Goal: Task Accomplishment & Management: Use online tool/utility

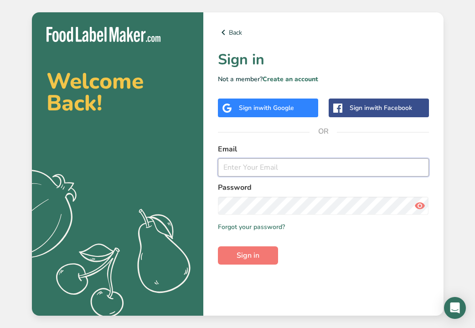
type input "[EMAIL_ADDRESS][DOMAIN_NAME]"
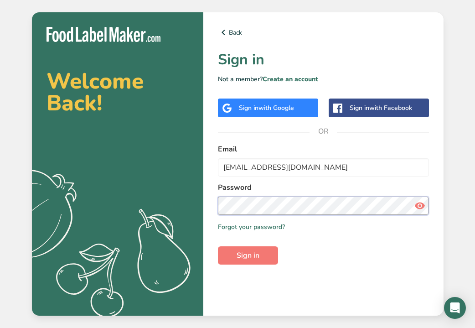
click at [247, 255] on button "Sign in" at bounding box center [248, 255] width 60 height 18
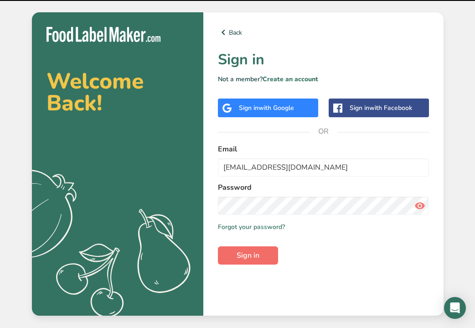
click at [258, 247] on button "Sign in" at bounding box center [248, 255] width 60 height 18
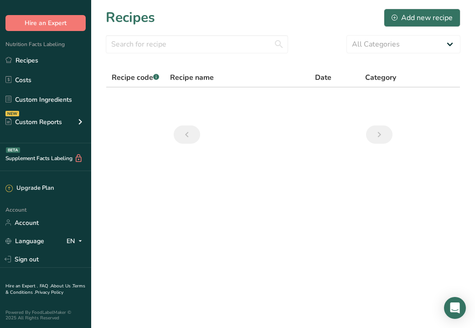
scroll to position [31, 0]
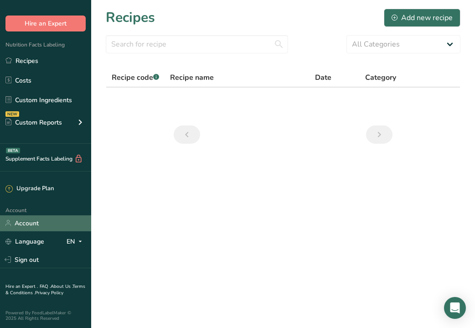
click at [42, 220] on link "Account" at bounding box center [45, 223] width 91 height 16
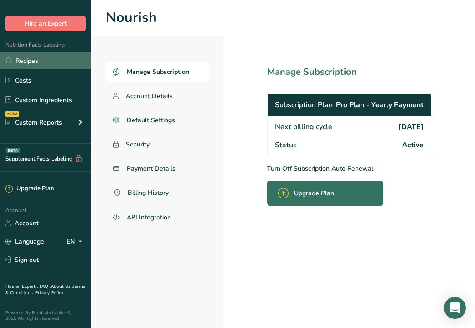
click at [39, 62] on link "Recipes" at bounding box center [45, 60] width 91 height 17
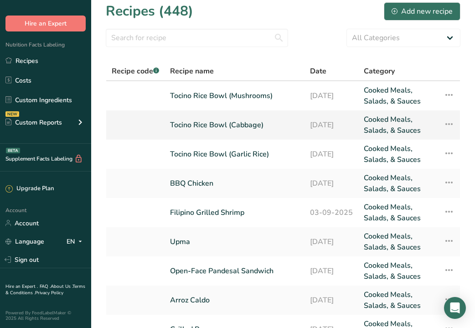
scroll to position [19, 0]
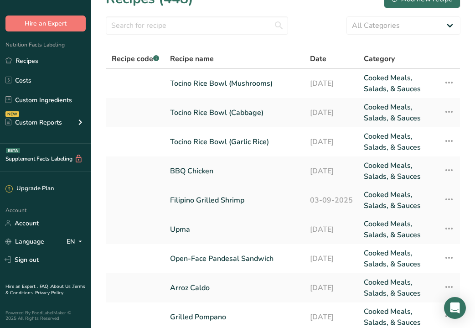
click at [206, 201] on link "Filipino Grilled Shrimp" at bounding box center [234, 200] width 129 height 22
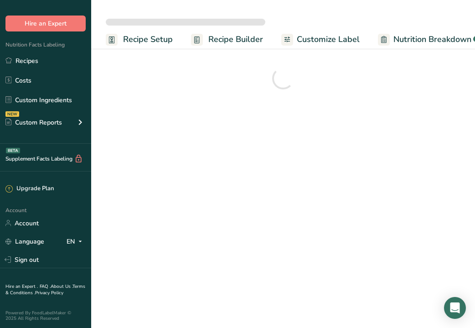
scroll to position [0, 0]
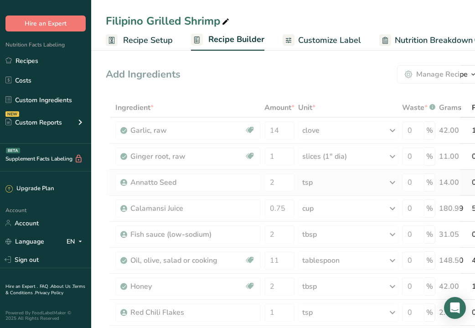
drag, startPoint x: 294, startPoint y: 226, endPoint x: 471, endPoint y: 179, distance: 183.1
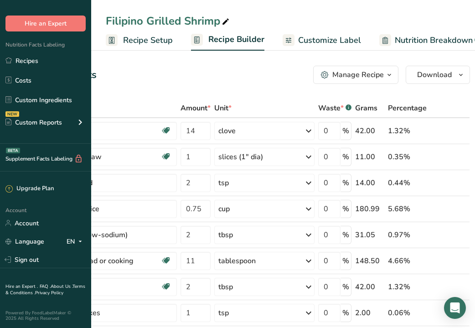
scroll to position [0, 0]
click at [139, 18] on div "Filipino Grilled Shrimp" at bounding box center [168, 21] width 125 height 16
click at [39, 64] on link "Recipes" at bounding box center [45, 60] width 91 height 17
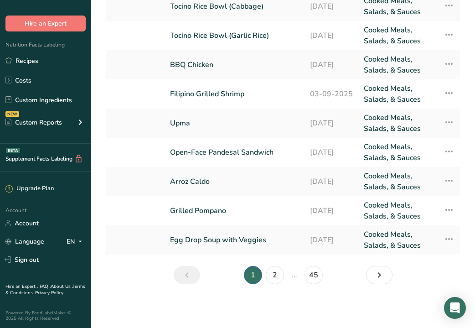
scroll to position [125, 0]
